Goal: Submit feedback/report problem: Submit feedback/report problem

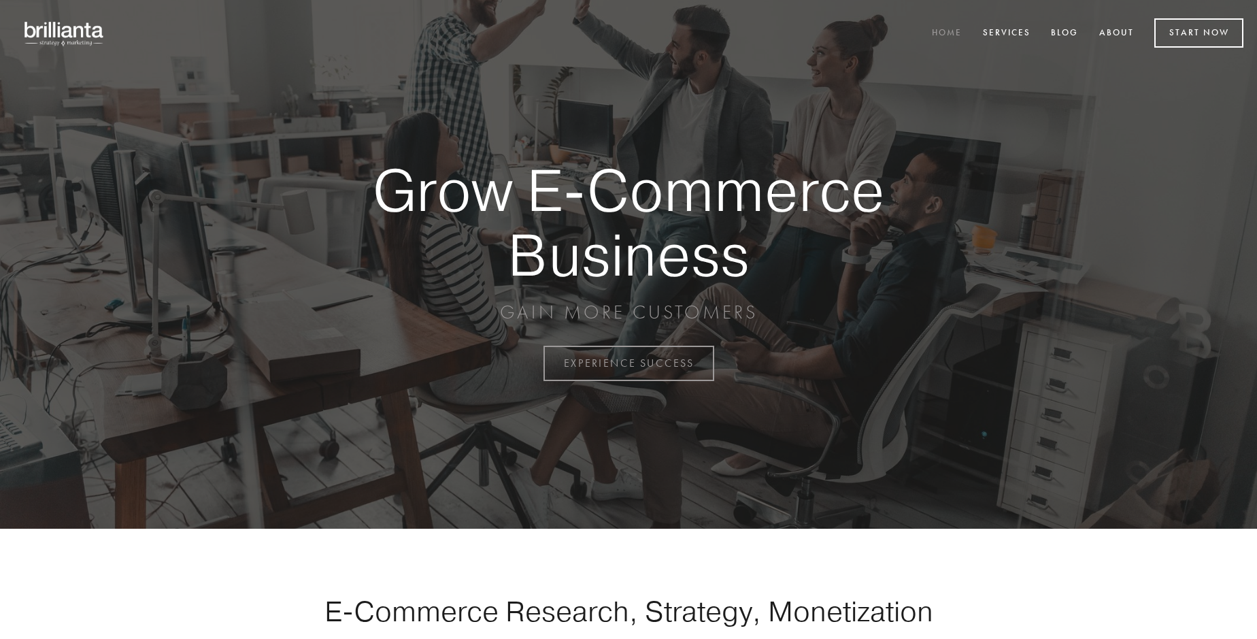
scroll to position [3567, 0]
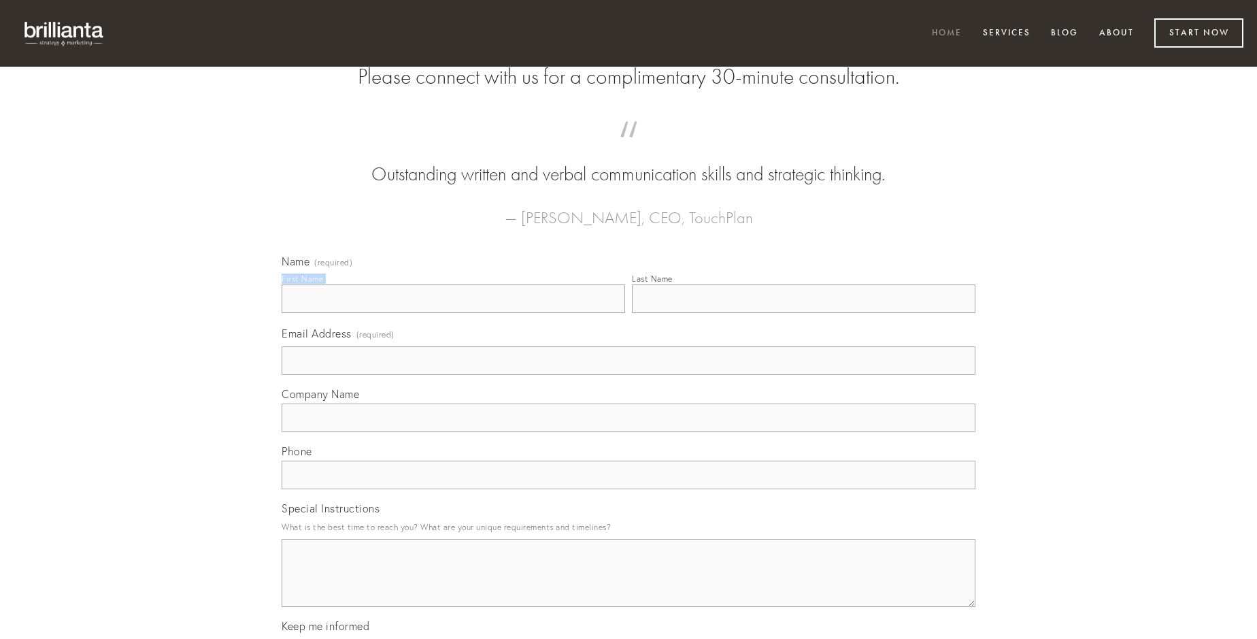
type input "[PERSON_NAME]"
click at [804, 313] on input "Last Name" at bounding box center [804, 298] width 344 height 29
type input "[PERSON_NAME]"
click at [629, 375] on input "Email Address (required)" at bounding box center [629, 360] width 694 height 29
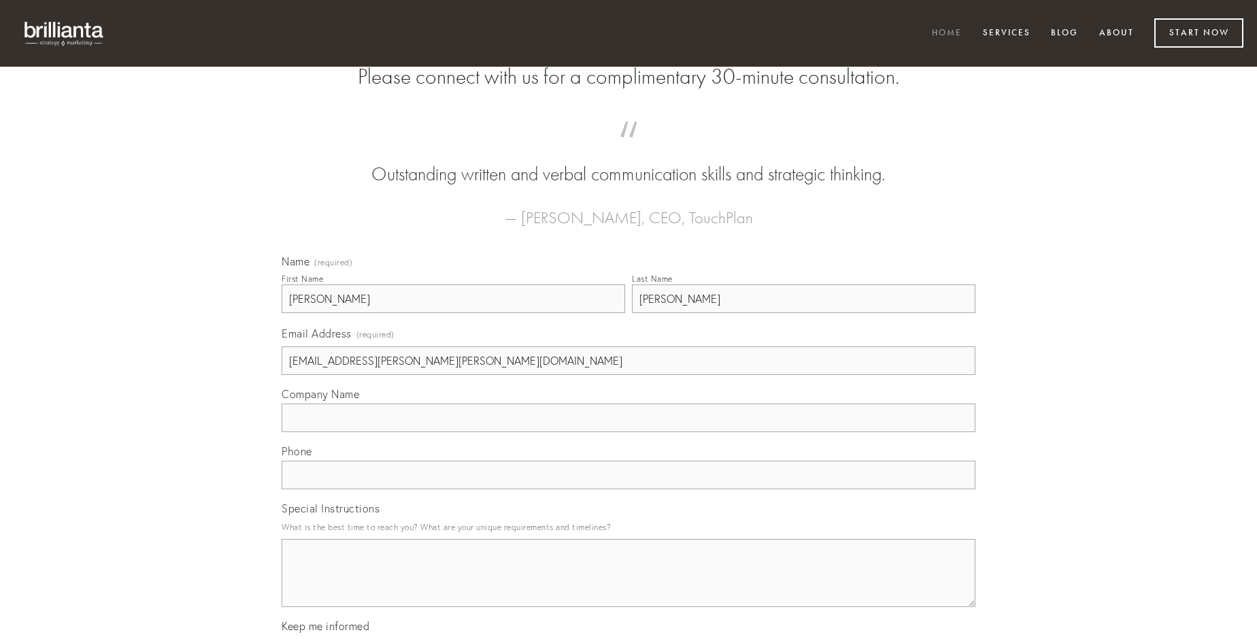
type input "[EMAIL_ADDRESS][PERSON_NAME][PERSON_NAME][DOMAIN_NAME]"
click at [629, 432] on input "Company Name" at bounding box center [629, 418] width 694 height 29
type input "thesis"
click at [629, 489] on input "text" at bounding box center [629, 475] width 694 height 29
click at [629, 585] on textarea "Special Instructions" at bounding box center [629, 573] width 694 height 68
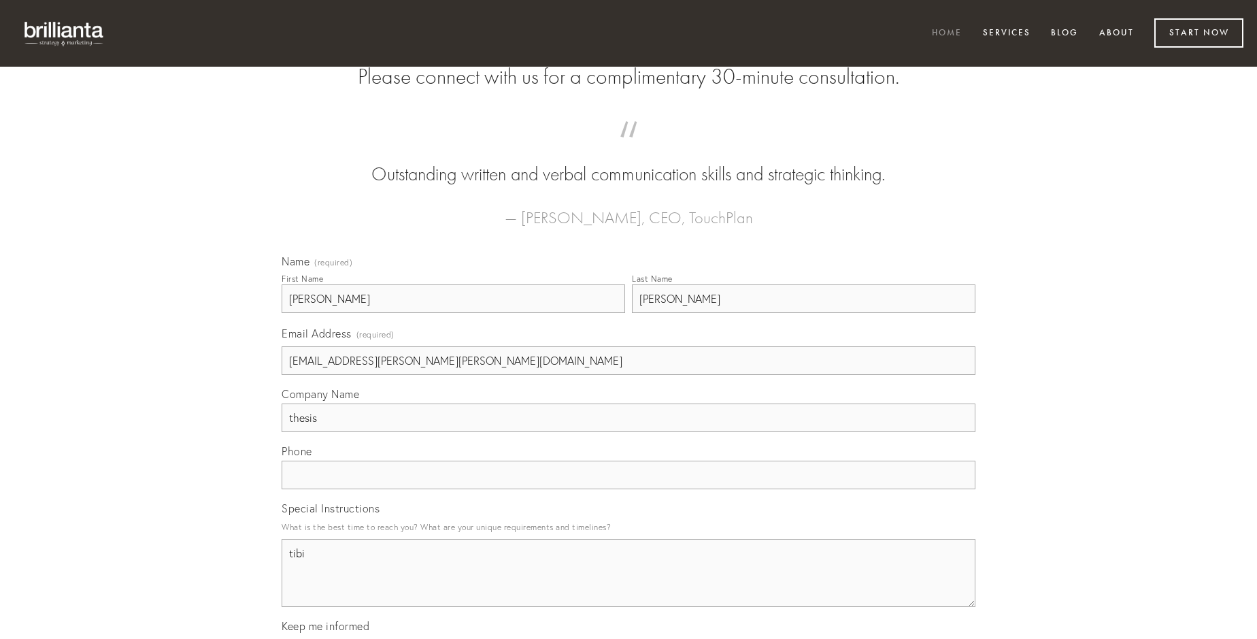
type textarea "tibi"
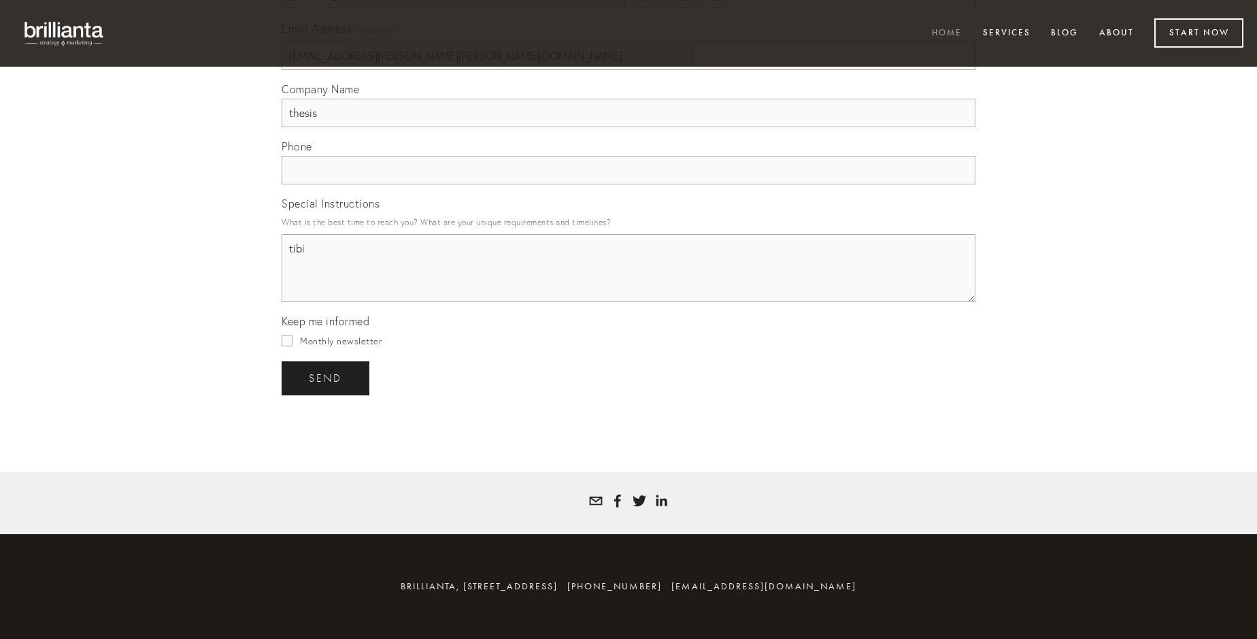
click at [327, 378] on span "send" at bounding box center [325, 378] width 33 height 12
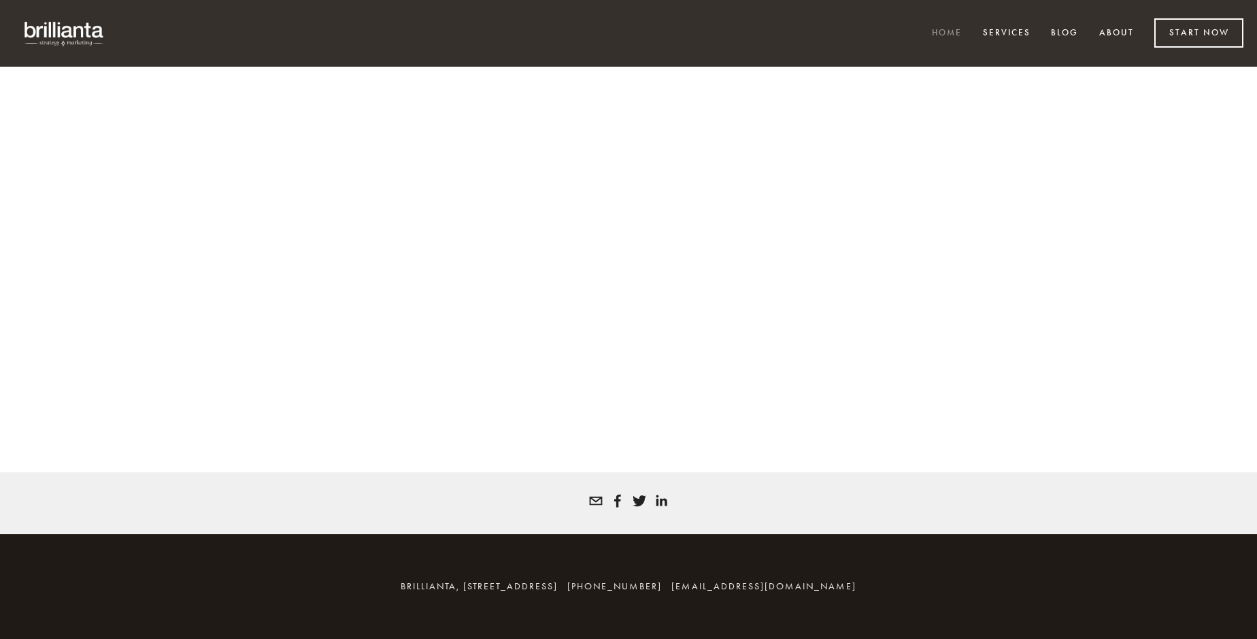
scroll to position [3549, 0]
